Goal: Task Accomplishment & Management: Manage account settings

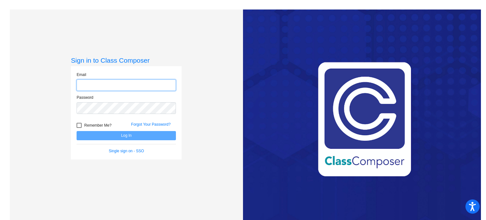
type input "[EMAIL_ADDRESS][DOMAIN_NAME]"
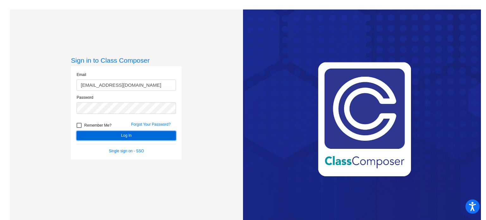
click at [125, 136] on button "Log In" at bounding box center [126, 135] width 99 height 9
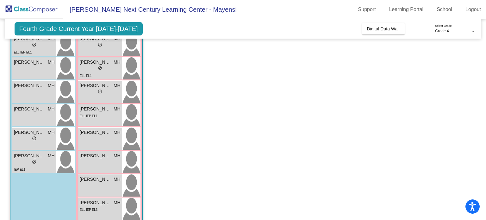
scroll to position [148, 0]
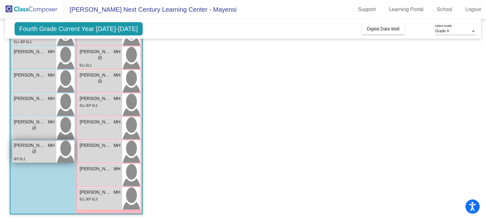
click at [33, 149] on div "lock do_not_disturb_alt" at bounding box center [34, 152] width 4 height 7
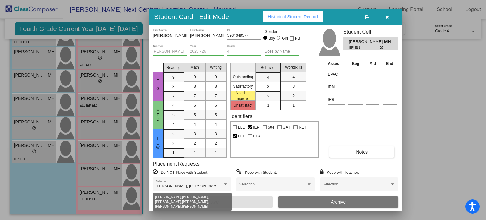
click at [227, 183] on div at bounding box center [225, 184] width 3 height 2
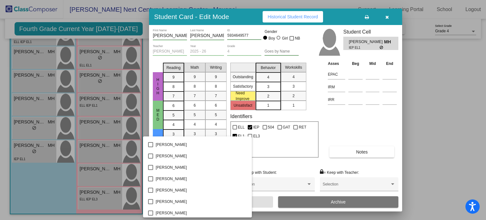
scroll to position [2207, 0]
drag, startPoint x: 366, startPoint y: 120, endPoint x: 359, endPoint y: 151, distance: 32.5
click at [359, 151] on div at bounding box center [243, 110] width 486 height 220
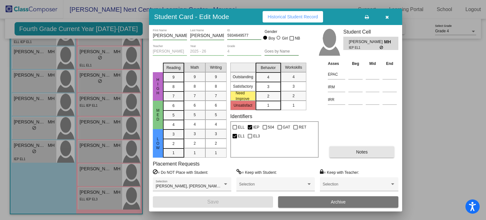
click at [359, 151] on span "Notes" at bounding box center [362, 151] width 12 height 5
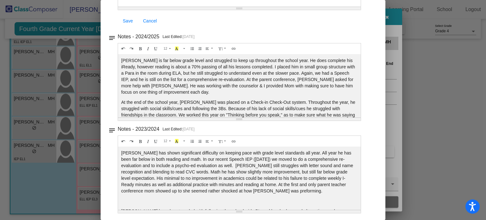
scroll to position [0, 0]
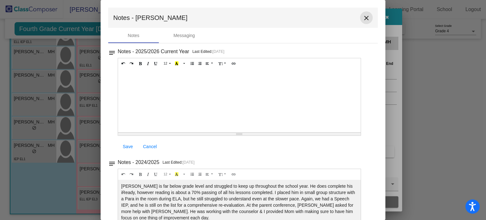
click at [364, 17] on mat-icon "close" at bounding box center [366, 18] width 8 height 8
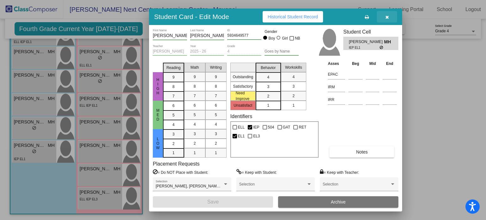
click at [387, 14] on span "button" at bounding box center [386, 16] width 3 height 5
